Goal: Transaction & Acquisition: Purchase product/service

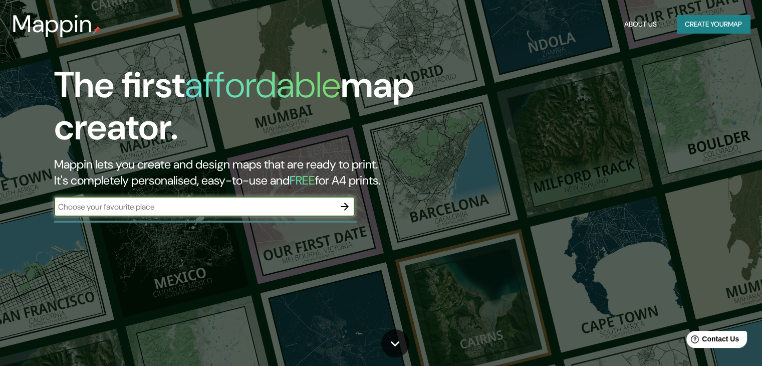
paste input "25.618113298571807, -100.27096518052821"
type input "25.618113298571807, -100.27096518052821"
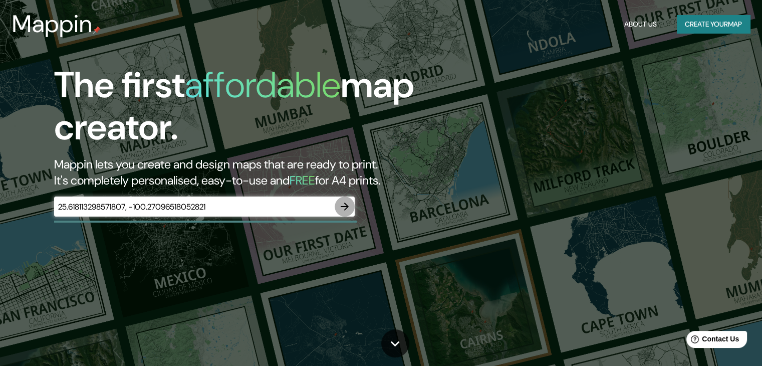
click at [346, 209] on icon "button" at bounding box center [345, 206] width 12 height 12
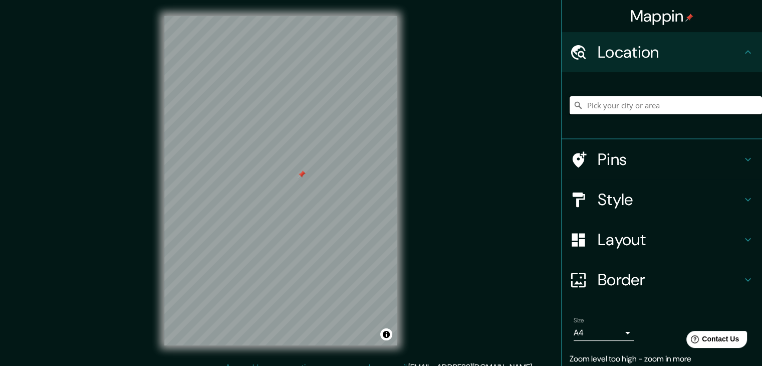
click at [637, 103] on input "Pick your city or area" at bounding box center [666, 105] width 192 height 18
paste input "25.618039459636176, -100.27073903421996"
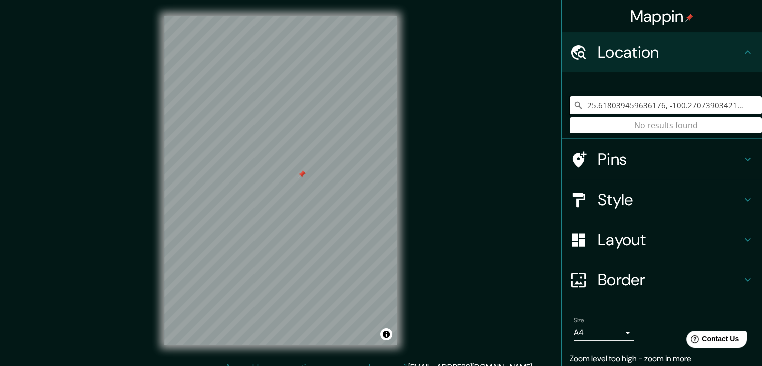
click at [663, 97] on input "25.618039459636176, -100.27073903421996" at bounding box center [666, 105] width 192 height 18
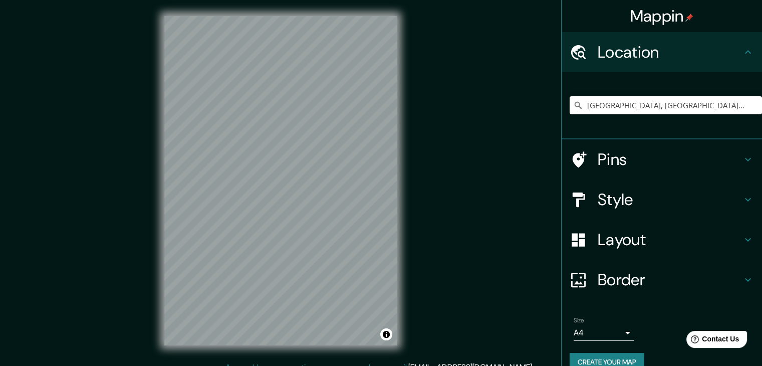
click at [742, 54] on icon at bounding box center [748, 52] width 12 height 12
click at [644, 109] on input "Monterrey, Nuevo León, México" at bounding box center [666, 105] width 192 height 18
click at [647, 106] on input "Monterrey, Nuevo León, México" at bounding box center [666, 105] width 192 height 18
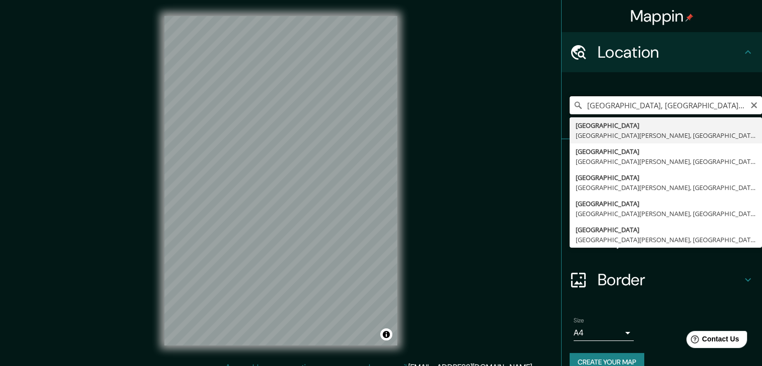
click at [696, 105] on input "Monterrey, Nuevo León, México" at bounding box center [666, 105] width 192 height 18
paste input "25.618001888862374, -100.2707594518912"
type input "25.618001888862374, -100.2707594518912"
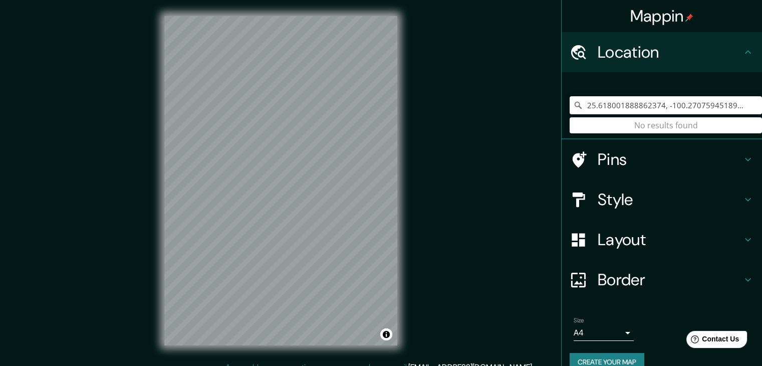
click at [667, 109] on input "25.618001888862374, -100.2707594518912" at bounding box center [666, 105] width 192 height 18
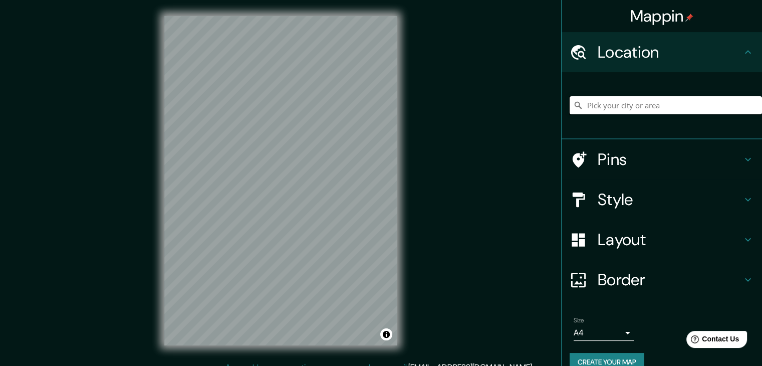
paste input "Centro Recreativo Parque Canoas Monterrey, N.L."
type input "Nlang, Región del Centro, Camerún"
click at [750, 106] on icon "Clear" at bounding box center [754, 105] width 8 height 8
click at [405, 151] on div "© Mapbox © OpenStreetMap Improve this map" at bounding box center [280, 180] width 265 height 361
click at [611, 108] on input "Pick your city or area" at bounding box center [666, 105] width 192 height 18
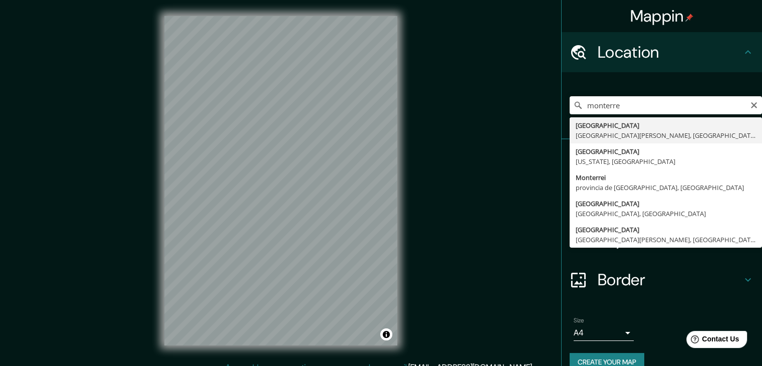
type input "Monterrey, Nuevo León, México"
click at [639, 131] on div "Monterrey, Nuevo León, México Monterrey Nuevo León, México Monterrey California…" at bounding box center [662, 105] width 200 height 67
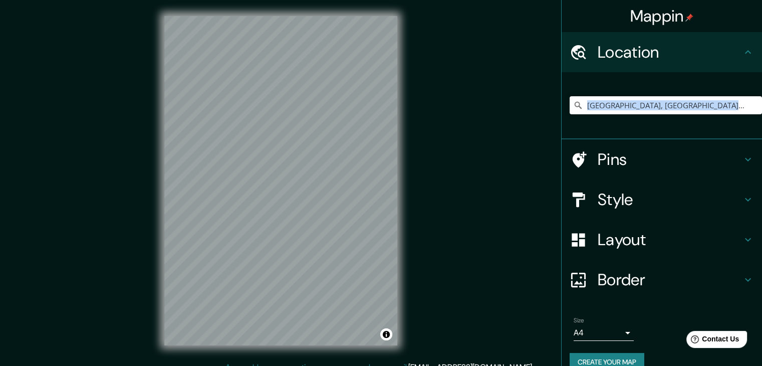
click at [727, 277] on h4 "Border" at bounding box center [670, 280] width 144 height 20
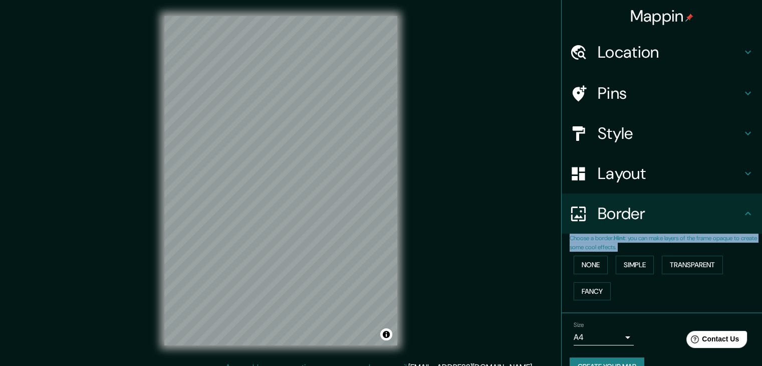
click at [689, 275] on div "None Simple Transparent Fancy" at bounding box center [666, 278] width 192 height 53
click at [723, 212] on h4 "Border" at bounding box center [670, 213] width 144 height 20
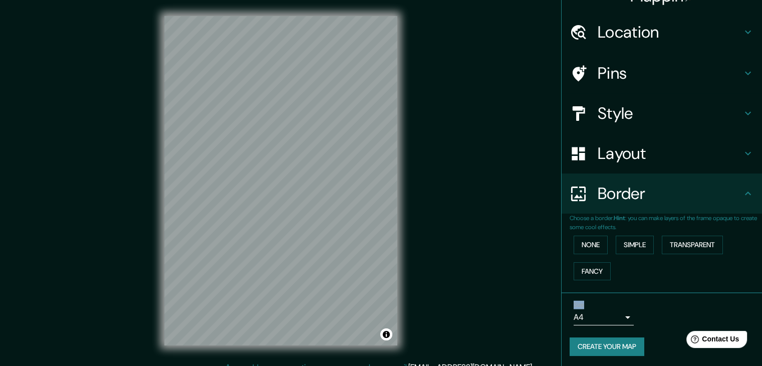
scroll to position [21, 0]
click at [615, 310] on body "Mappin Location Monterrey, Nuevo León, México Pins Style Layout Border Choose a…" at bounding box center [381, 183] width 762 height 366
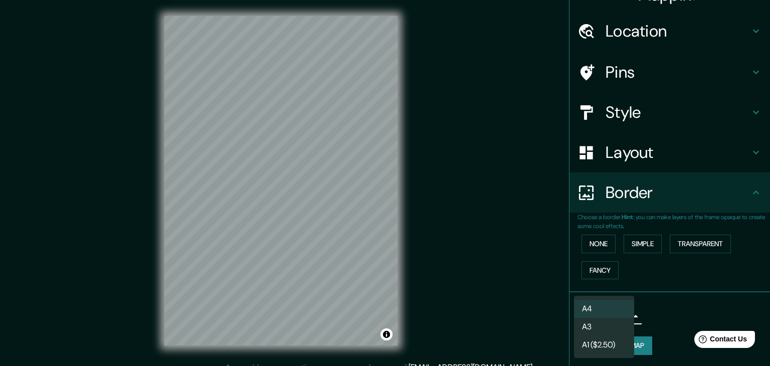
click at [649, 315] on div at bounding box center [385, 183] width 770 height 366
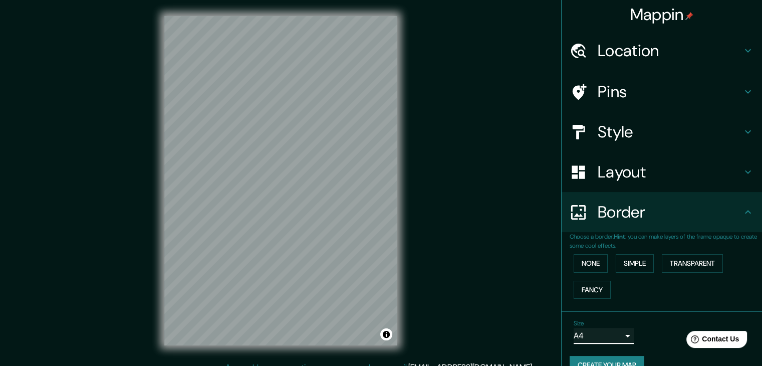
scroll to position [0, 0]
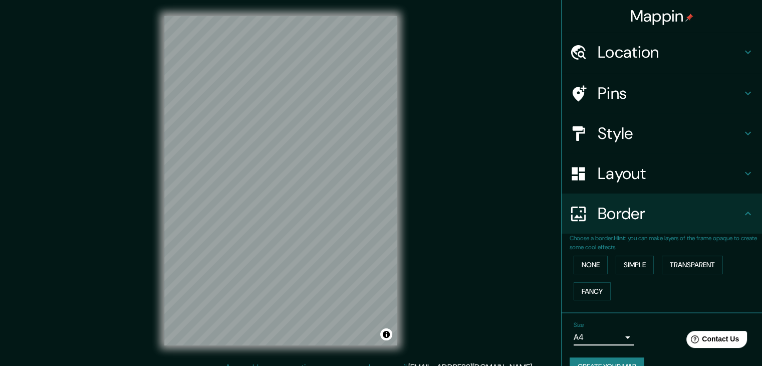
click at [734, 89] on h4 "Pins" at bounding box center [670, 93] width 144 height 20
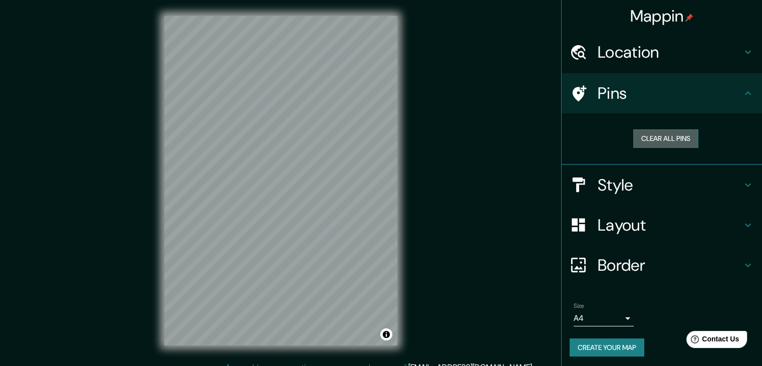
click at [661, 139] on button "Clear all pins" at bounding box center [665, 138] width 65 height 19
click at [291, 185] on div at bounding box center [291, 185] width 8 height 8
drag, startPoint x: 291, startPoint y: 185, endPoint x: 288, endPoint y: 181, distance: 5.3
click at [288, 181] on div at bounding box center [289, 184] width 8 height 8
click at [295, 178] on div at bounding box center [295, 181] width 8 height 8
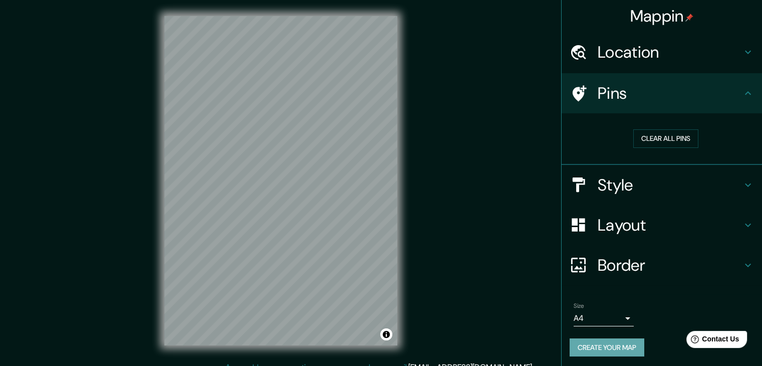
click at [580, 347] on button "Create your map" at bounding box center [607, 347] width 75 height 19
